Goal: Communication & Community: Answer question/provide support

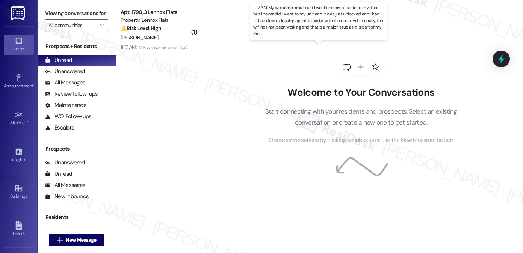
click at [146, 44] on div "11:17 AM: My welcome email said I would receive a code to my door but I never d…" at bounding box center [421, 47] width 600 height 7
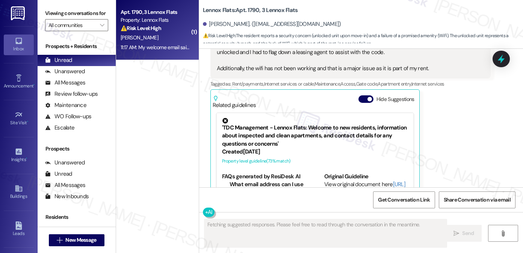
scroll to position [142, 0]
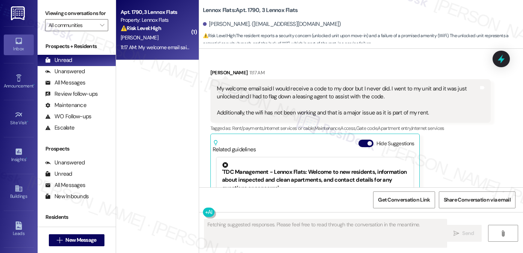
click at [296, 88] on div "My welcome email said I would receive a code to my door but I never did. I went…" at bounding box center [348, 101] width 262 height 32
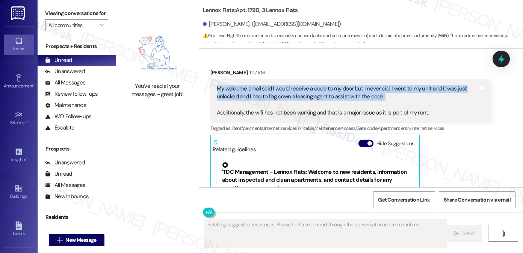
click at [296, 88] on div "My welcome email said I would receive a code to my door but I never did. I went…" at bounding box center [348, 101] width 262 height 32
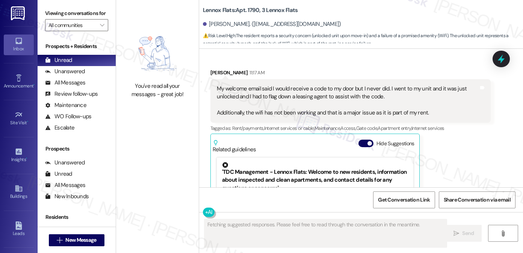
click at [350, 67] on div "Received via SMS [PERSON_NAME] 11:17 AM My welcome email said I would receive a…" at bounding box center [350, 163] width 291 height 200
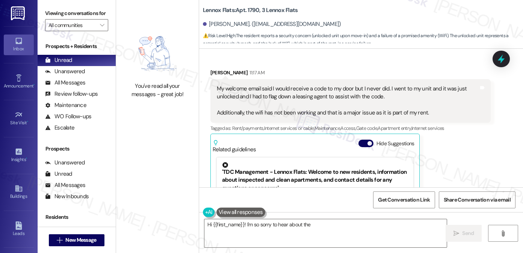
click at [344, 85] on div "My welcome email said I would receive a code to my door but I never did. I went…" at bounding box center [348, 101] width 262 height 32
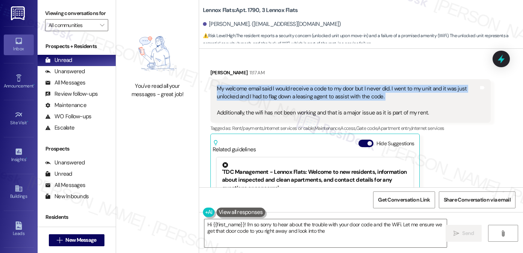
click at [344, 85] on div "My welcome email said I would receive a code to my door but I never did. I went…" at bounding box center [348, 101] width 262 height 32
click at [308, 94] on div "My welcome email said I would receive a code to my door but I never did. I went…" at bounding box center [348, 101] width 262 height 32
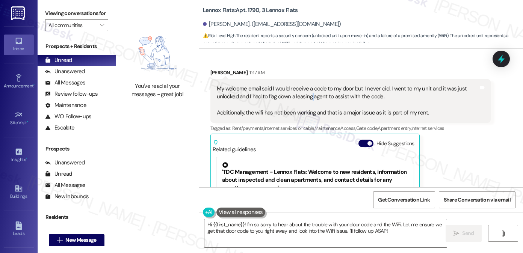
click at [308, 94] on div "My welcome email said I would receive a code to my door but I never did. I went…" at bounding box center [348, 101] width 262 height 32
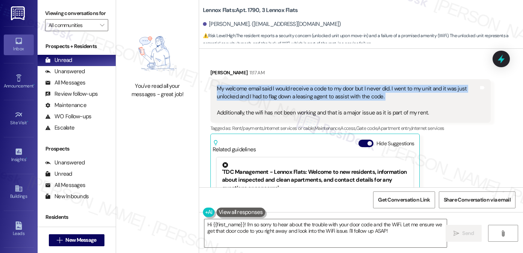
click at [308, 94] on div "My welcome email said I would receive a code to my door but I never did. I went…" at bounding box center [348, 101] width 262 height 32
click at [332, 91] on div "My welcome email said I would receive a code to my door but I never did. I went…" at bounding box center [348, 101] width 262 height 32
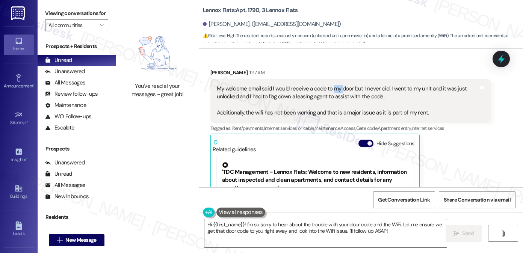
click at [332, 91] on div "My welcome email said I would receive a code to my door but I never did. I went…" at bounding box center [348, 101] width 262 height 32
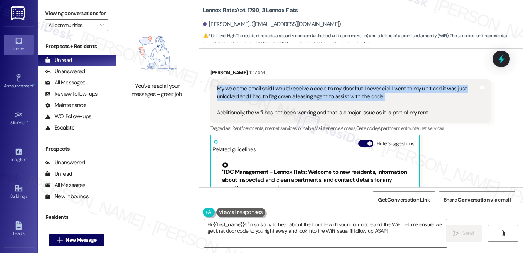
click at [332, 91] on div "My welcome email said I would receive a code to my door but I never did. I went…" at bounding box center [348, 101] width 262 height 32
click at [412, 109] on div "My welcome email said I would receive a code to my door but I never did. I went…" at bounding box center [348, 101] width 262 height 32
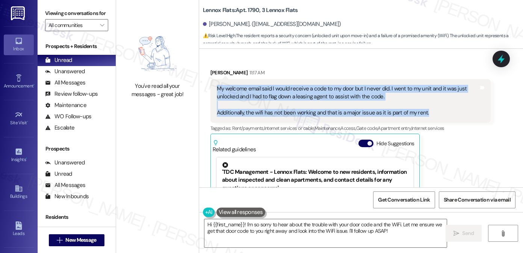
drag, startPoint x: 430, startPoint y: 114, endPoint x: 214, endPoint y: 89, distance: 217.3
click at [217, 89] on div "My welcome email said I would receive a code to my door but I never did. I went…" at bounding box center [348, 101] width 262 height 32
copy div "My welcome email said I would receive a code to my door but I never did. I went…"
click at [139, 30] on img at bounding box center [157, 53] width 66 height 51
click at [305, 221] on textarea "Hi {{first_name}}! I'm so sorry to hear about the trouble with your door code a…" at bounding box center [325, 233] width 242 height 28
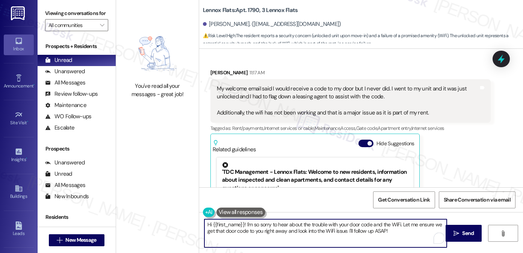
drag, startPoint x: 390, startPoint y: 229, endPoint x: 402, endPoint y: 223, distance: 13.3
click at [402, 223] on textarea "Hi {{first_name}}! I'm so sorry to hear about the trouble with your door code a…" at bounding box center [325, 233] width 242 height 28
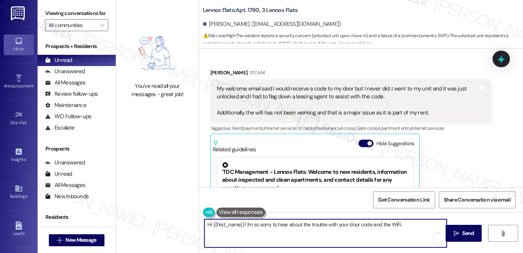
click at [255, 226] on textarea "Hi {{first_name}}! I'm so sorry to hear about the trouble with your door code a…" at bounding box center [325, 233] width 242 height 28
click at [254, 226] on textarea "Hi {{first_name}}! I'm so sorry to hear about the trouble with your door code a…" at bounding box center [325, 233] width 242 height 28
click at [254, 225] on textarea "Hi {{first_name}}! I'm so sorry to hear about the trouble with your door code a…" at bounding box center [325, 233] width 242 height 28
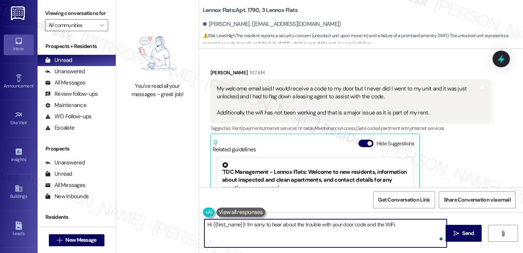
click at [242, 224] on textarea "Hi {{first_name}}! I'm sorry to hear about the trouble with your door code and …" at bounding box center [325, 233] width 242 height 28
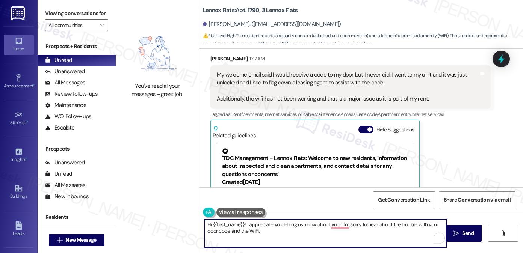
scroll to position [217, 0]
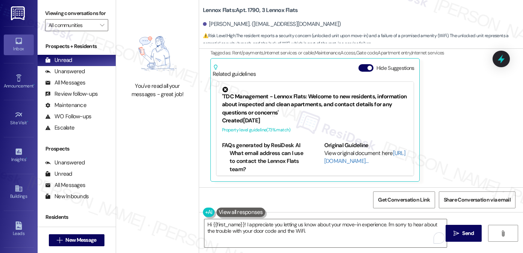
click at [129, 27] on div "You've read all your messages - great job!" at bounding box center [157, 63] width 83 height 127
click at [90, 75] on div "Unanswered (1)" at bounding box center [77, 71] width 78 height 11
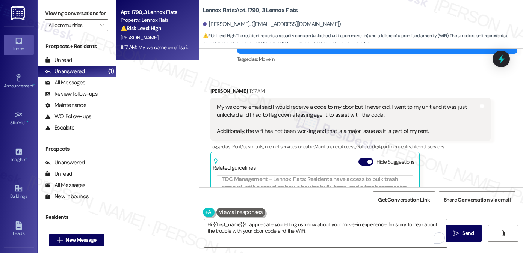
scroll to position [29, 0]
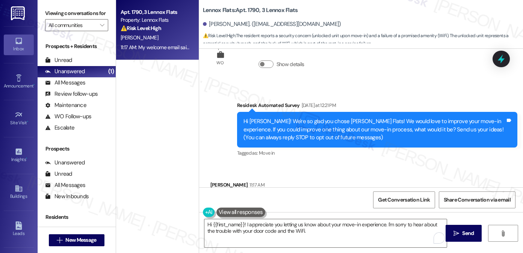
click at [145, 72] on div "Apt. 1790, 3 Lennox Flats Property: Lennox Flats ⚠️ Risk Level: High The reside…" at bounding box center [157, 100] width 83 height 200
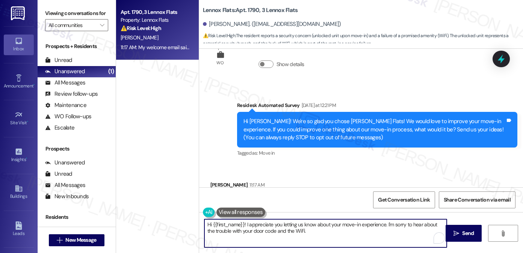
click at [297, 232] on textarea "Hi {{first_name}}! I appreciate you letting us know about your move-in experien…" at bounding box center [325, 233] width 242 height 28
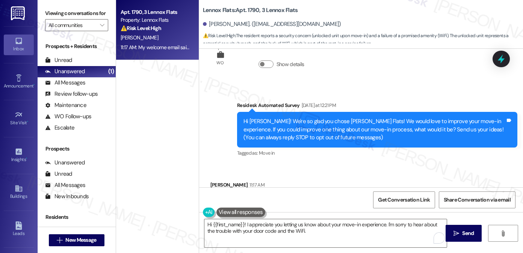
click at [125, 69] on div "Apt. 1790, 3 Lennox Flats Property: Lennox Flats ⚠️ Risk Level: High The reside…" at bounding box center [157, 100] width 83 height 200
click at [324, 232] on textarea "Hi {{first_name}}! I appreciate you letting us know about your move-in experien…" at bounding box center [325, 233] width 242 height 28
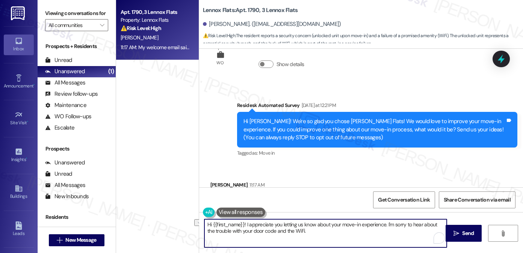
drag, startPoint x: 384, startPoint y: 225, endPoint x: 243, endPoint y: 226, distance: 140.5
click at [243, 226] on textarea "Hi {{first_name}}! I appreciate you letting us know about your move-in experien…" at bounding box center [325, 233] width 242 height 28
click at [407, 227] on textarea "Hi {{first_name}}! I'm sorry to hear about the trouble with your door code and …" at bounding box center [325, 233] width 242 height 28
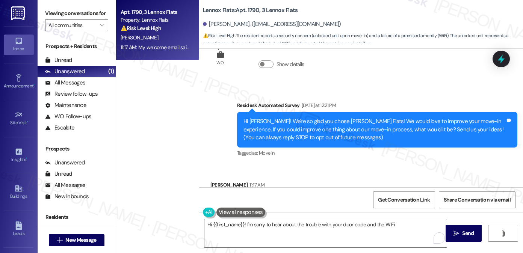
click at [131, 87] on div "Apt. 1790, 3 Lennox Flats Property: Lennox Flats ⚠️ Risk Level: High The reside…" at bounding box center [157, 100] width 83 height 200
click at [402, 229] on textarea "Hi {{first_name}}! I'm sorry to hear about the trouble with your door code and …" at bounding box center [325, 233] width 242 height 28
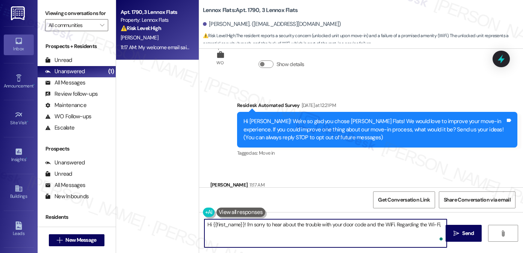
paste textarea "When did you first notice it stopped working"
click at [351, 232] on textarea "Hi {{first_name}}! I'm sorry to hear about the trouble with your door code and …" at bounding box center [325, 233] width 242 height 28
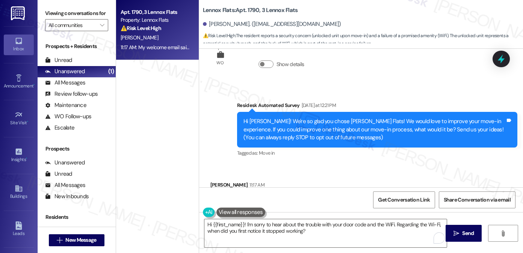
click at [135, 94] on div "Apt. 1790, 3 Lennox Flats Property: Lennox Flats ⚠️ Risk Level: High The reside…" at bounding box center [157, 100] width 83 height 200
click at [129, 74] on div "Apt. 1790, 3 Lennox Flats Property: Lennox Flats ⚠️ Risk Level: High The reside…" at bounding box center [157, 100] width 83 height 200
click at [314, 234] on textarea "Hi {{first_name}}! I'm sorry to hear about the trouble with your door code and …" at bounding box center [325, 233] width 242 height 28
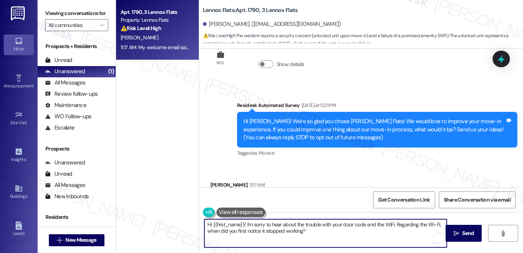
paste textarea "Have you tried connecting with multiple devices, and is it the same issue on al…"
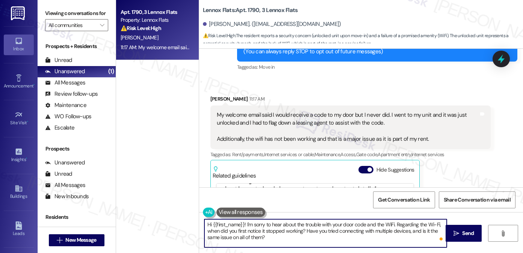
scroll to position [104, 0]
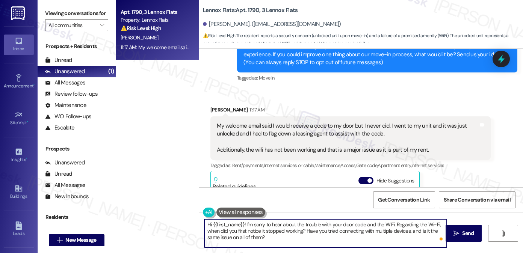
click at [259, 225] on textarea "Hi {{first_name}}! I'm sorry to hear about the trouble with your door code and …" at bounding box center [325, 233] width 242 height 28
click at [335, 227] on textarea "Hi {{first_name}}! I'm sorry to hear about the trouble with your door code and …" at bounding box center [325, 233] width 242 height 28
click at [410, 225] on textarea "Hi {{first_name}}! I'm sorry to hear about the trouble with your door code and …" at bounding box center [325, 233] width 242 height 28
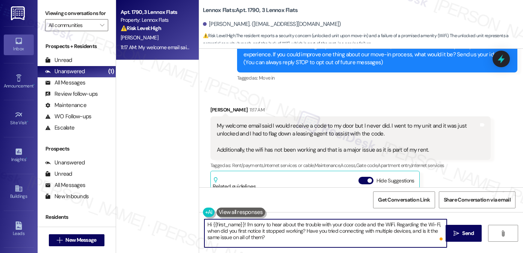
click at [410, 225] on textarea "Hi {{first_name}}! I'm sorry to hear about the trouble with your door code and …" at bounding box center [325, 233] width 242 height 28
click at [298, 238] on textarea "Hi {{first_name}}! I'm sorry to hear about the trouble with your door code and …" at bounding box center [325, 233] width 242 height 28
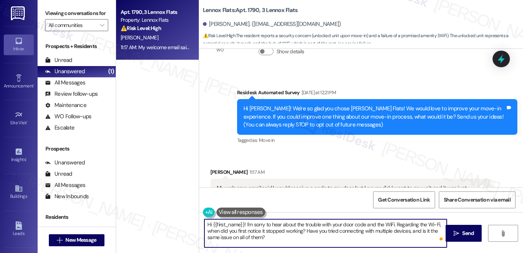
scroll to position [29, 0]
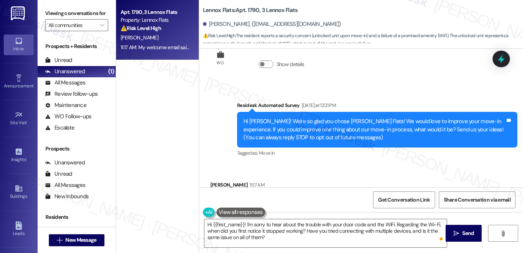
click at [237, 212] on button at bounding box center [240, 212] width 49 height 9
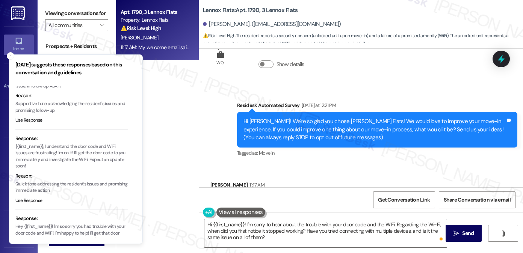
scroll to position [92, 0]
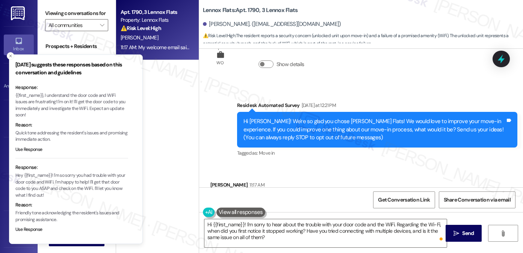
click at [63, 188] on p "Hey {{first_name}}! I'm so sorry you had trouble with your door code and WiFi. …" at bounding box center [71, 185] width 113 height 26
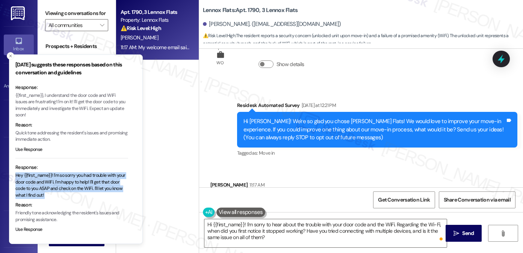
click at [63, 188] on p "Hey {{first_name}}! I'm so sorry you had trouble with your door code and WiFi. …" at bounding box center [71, 185] width 113 height 26
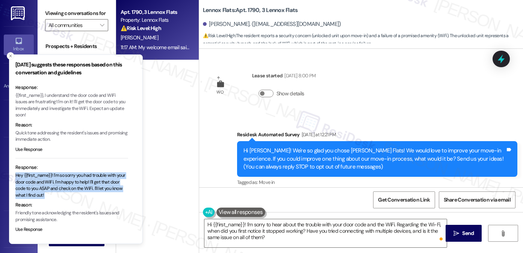
scroll to position [150, 0]
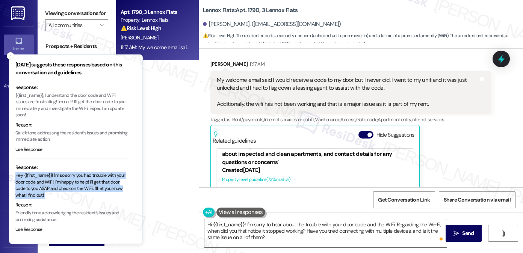
click at [318, 86] on div "My welcome email said I would receive a code to my door but I never did. I went…" at bounding box center [348, 92] width 262 height 32
click at [8, 53] on button "Close toast" at bounding box center [11, 56] width 8 height 8
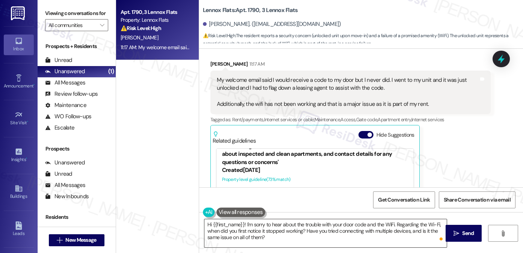
click at [395, 224] on textarea "Hi {{first_name}}! I'm sorry to hear about the trouble with your door code and …" at bounding box center [325, 233] width 242 height 28
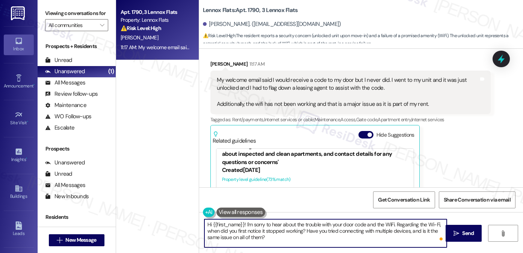
click at [392, 224] on textarea "Hi {{first_name}}! I'm sorry to hear about the trouble with your door code and …" at bounding box center [325, 233] width 242 height 28
click at [392, 223] on textarea "Hi {{first_name}}! I'm sorry to hear about the trouble with your door code and …" at bounding box center [325, 233] width 242 height 28
click at [272, 234] on textarea "Hi {{first_name}}! I'm sorry to hear about the trouble with your door code and …" at bounding box center [325, 233] width 242 height 28
drag, startPoint x: 272, startPoint y: 234, endPoint x: 279, endPoint y: 234, distance: 6.4
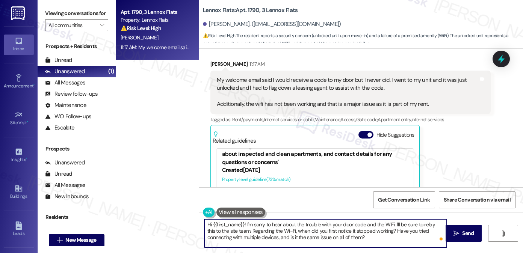
click at [273, 234] on textarea "Hi {{first_name}}! I'm sorry to hear about the trouble with your door code and …" at bounding box center [325, 233] width 242 height 28
click at [372, 236] on textarea "Hi {{first_name}}! I'm sorry to hear about the trouble with your door code and …" at bounding box center [325, 233] width 242 height 28
click at [388, 236] on textarea "Hi {{first_name}}! I'm sorry to hear about the trouble with your door code and …" at bounding box center [325, 233] width 242 height 28
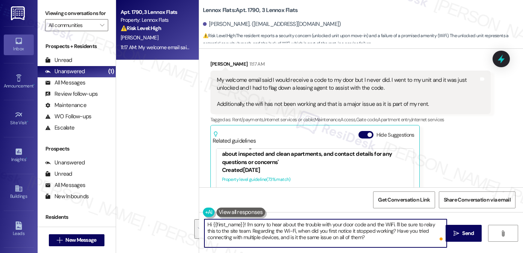
click at [369, 243] on textarea "Hi {{first_name}}! I'm sorry to hear about the trouble with your door code and …" at bounding box center [325, 233] width 242 height 28
type textarea "Hi {{first_name}}! I'm sorry to hear about the trouble with your door code and …"
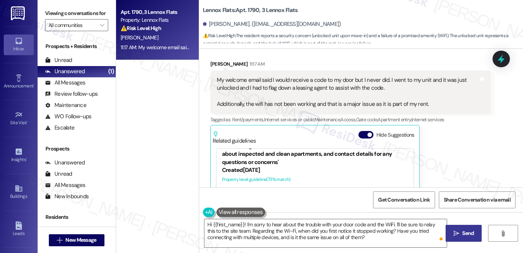
click at [463, 229] on span "Send" at bounding box center [468, 233] width 12 height 8
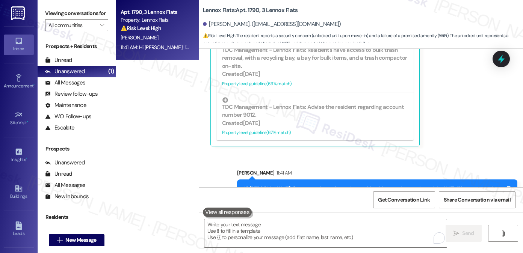
scroll to position [285, 0]
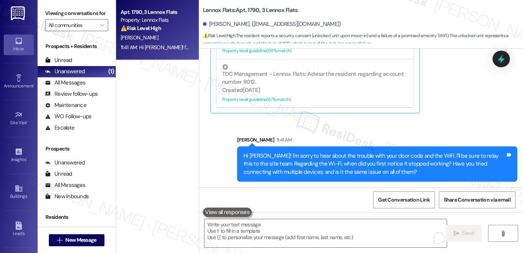
click at [410, 157] on div "Hi [PERSON_NAME]! I'm sorry to hear about the trouble with your door code and t…" at bounding box center [374, 164] width 262 height 24
click at [409, 157] on div "Hi [PERSON_NAME]! I'm sorry to hear about the trouble with your door code and t…" at bounding box center [374, 164] width 262 height 24
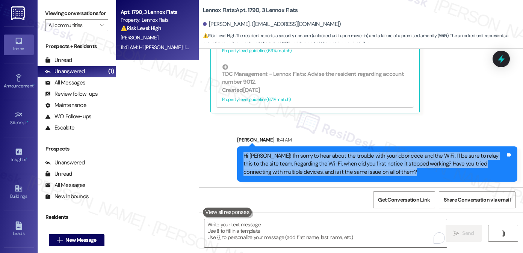
click at [409, 157] on div "Hi [PERSON_NAME]! I'm sorry to hear about the trouble with your door code and t…" at bounding box center [374, 164] width 262 height 24
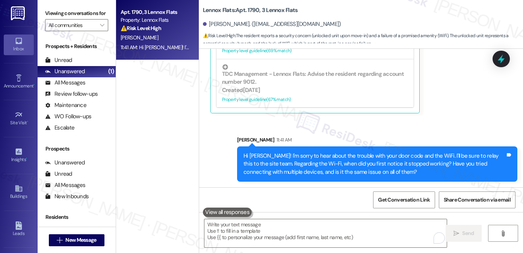
click at [482, 131] on div "Sent via SMS [PERSON_NAME] 11:41 AM Hi [PERSON_NAME]! I'm sorry to hear about t…" at bounding box center [376, 158] width 291 height 57
click at [449, 152] on div "Hi [PERSON_NAME]! I'm sorry to hear about the trouble with your door code and t…" at bounding box center [374, 164] width 262 height 24
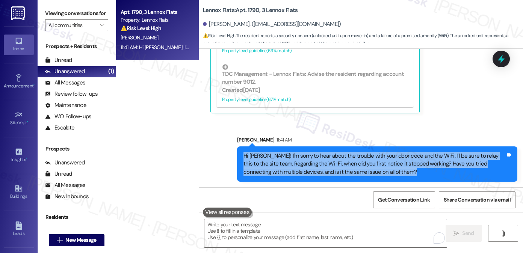
click at [449, 152] on div "Hi [PERSON_NAME]! I'm sorry to hear about the trouble with your door code and t…" at bounding box center [374, 164] width 262 height 24
click at [320, 171] on div "Hi [PERSON_NAME]! I'm sorry to hear about the trouble with your door code and t…" at bounding box center [374, 164] width 262 height 24
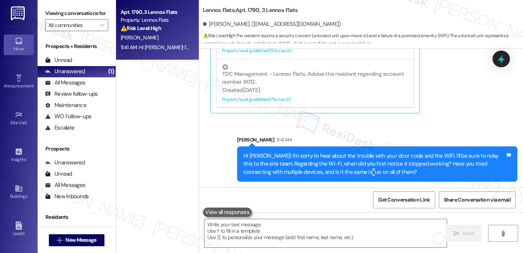
click at [320, 171] on div "Hi [PERSON_NAME]! I'm sorry to hear about the trouble with your door code and t…" at bounding box center [374, 164] width 262 height 24
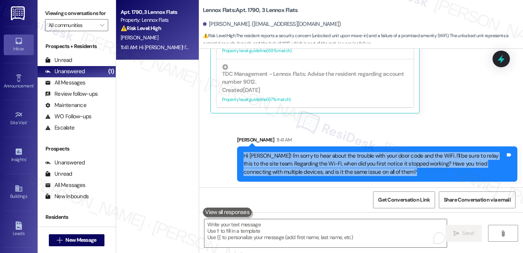
click at [320, 171] on div "Hi [PERSON_NAME]! I'm sorry to hear about the trouble with your door code and t…" at bounding box center [374, 164] width 262 height 24
click at [362, 167] on div "Hi [PERSON_NAME]! I'm sorry to hear about the trouble with your door code and t…" at bounding box center [374, 164] width 262 height 24
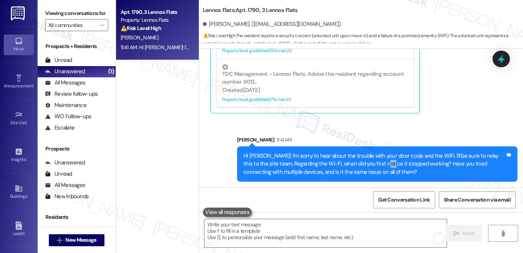
click at [362, 167] on div "Hi [PERSON_NAME]! I'm sorry to hear about the trouble with your door code and t…" at bounding box center [374, 164] width 262 height 24
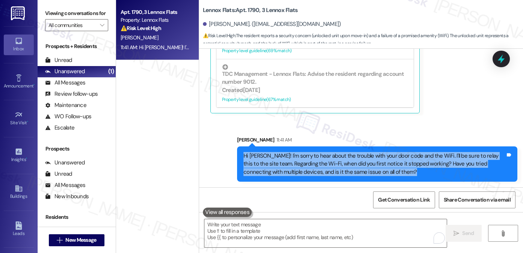
click at [362, 167] on div "Hi [PERSON_NAME]! I'm sorry to hear about the trouble with your door code and t…" at bounding box center [374, 164] width 262 height 24
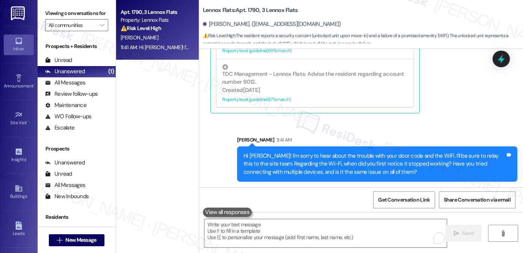
click at [156, 81] on div "Apt. 1790, 3 Lennox Flats Property: Lennox Flats ⚠️ Risk Level: High The reside…" at bounding box center [157, 100] width 83 height 200
click at [324, 158] on div "Hi [PERSON_NAME]! I'm sorry to hear about the trouble with your door code and t…" at bounding box center [374, 164] width 262 height 24
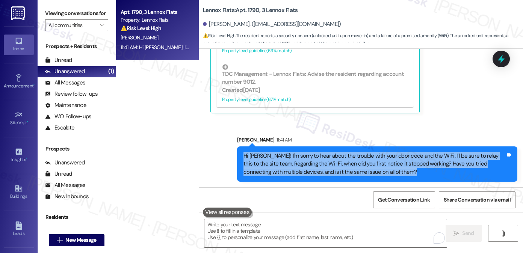
click at [324, 158] on div "Hi [PERSON_NAME]! I'm sorry to hear about the trouble with your door code and t…" at bounding box center [374, 164] width 262 height 24
click at [284, 162] on div "Hi [PERSON_NAME]! I'm sorry to hear about the trouble with your door code and t…" at bounding box center [374, 164] width 262 height 24
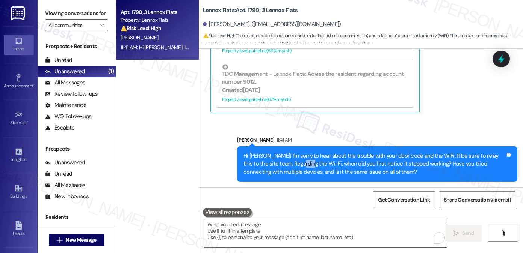
click at [284, 162] on div "Hi [PERSON_NAME]! I'm sorry to hear about the trouble with your door code and t…" at bounding box center [374, 164] width 262 height 24
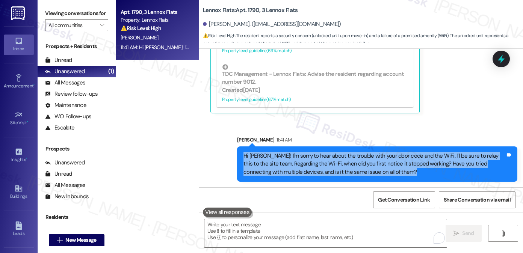
click at [284, 162] on div "Hi [PERSON_NAME]! I'm sorry to hear about the trouble with your door code and t…" at bounding box center [374, 164] width 262 height 24
click at [362, 160] on div "Hi [PERSON_NAME]! I'm sorry to hear about the trouble with your door code and t…" at bounding box center [374, 164] width 262 height 24
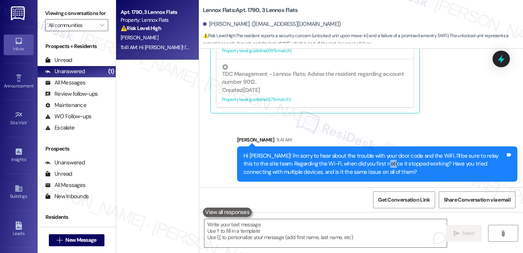
click at [362, 160] on div "Hi [PERSON_NAME]! I'm sorry to hear about the trouble with your door code and t…" at bounding box center [374, 164] width 262 height 24
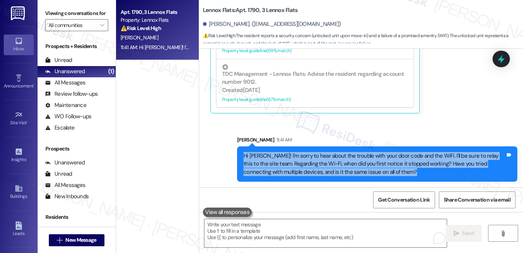
click at [362, 160] on div "Hi [PERSON_NAME]! I'm sorry to hear about the trouble with your door code and t…" at bounding box center [374, 164] width 262 height 24
click at [298, 157] on div "Hi [PERSON_NAME]! I'm sorry to hear about the trouble with your door code and t…" at bounding box center [374, 164] width 262 height 24
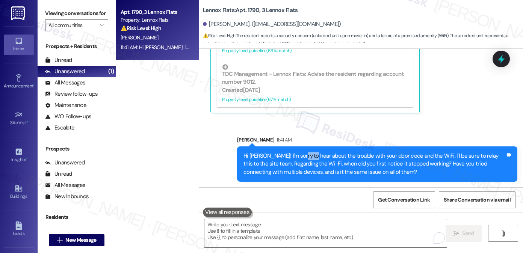
click at [298, 157] on div "Hi [PERSON_NAME]! I'm sorry to hear about the trouble with your door code and t…" at bounding box center [374, 164] width 262 height 24
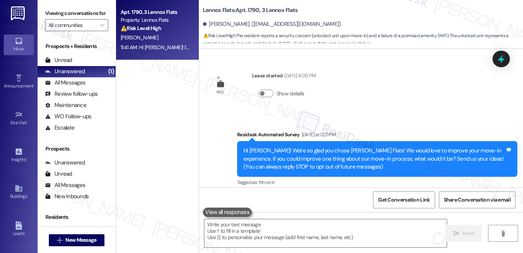
scroll to position [130, 0]
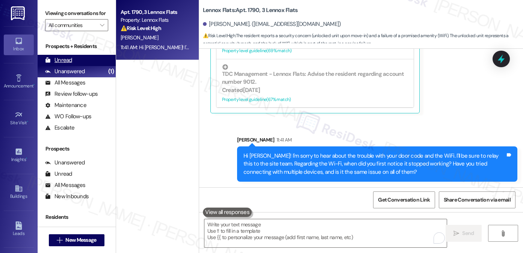
click at [71, 64] on div "Unread" at bounding box center [58, 60] width 27 height 8
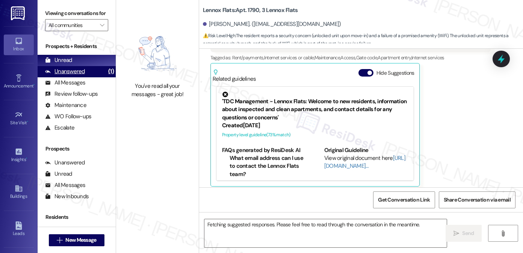
scroll to position [217, 0]
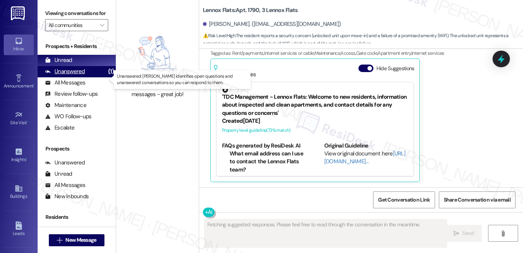
click at [98, 77] on div "Unanswered (1)" at bounding box center [77, 71] width 78 height 11
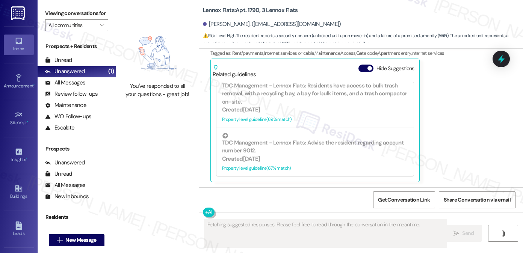
scroll to position [296, 0]
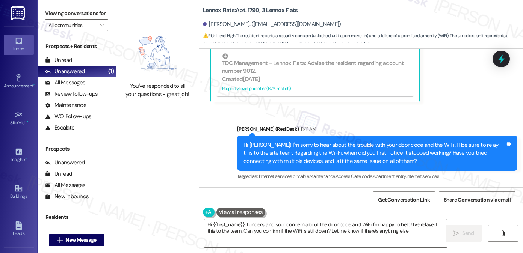
type textarea "Hi {{first_name}}, I understand your concern about the door code and WiFi. I'm …"
